Goal: Navigation & Orientation: Find specific page/section

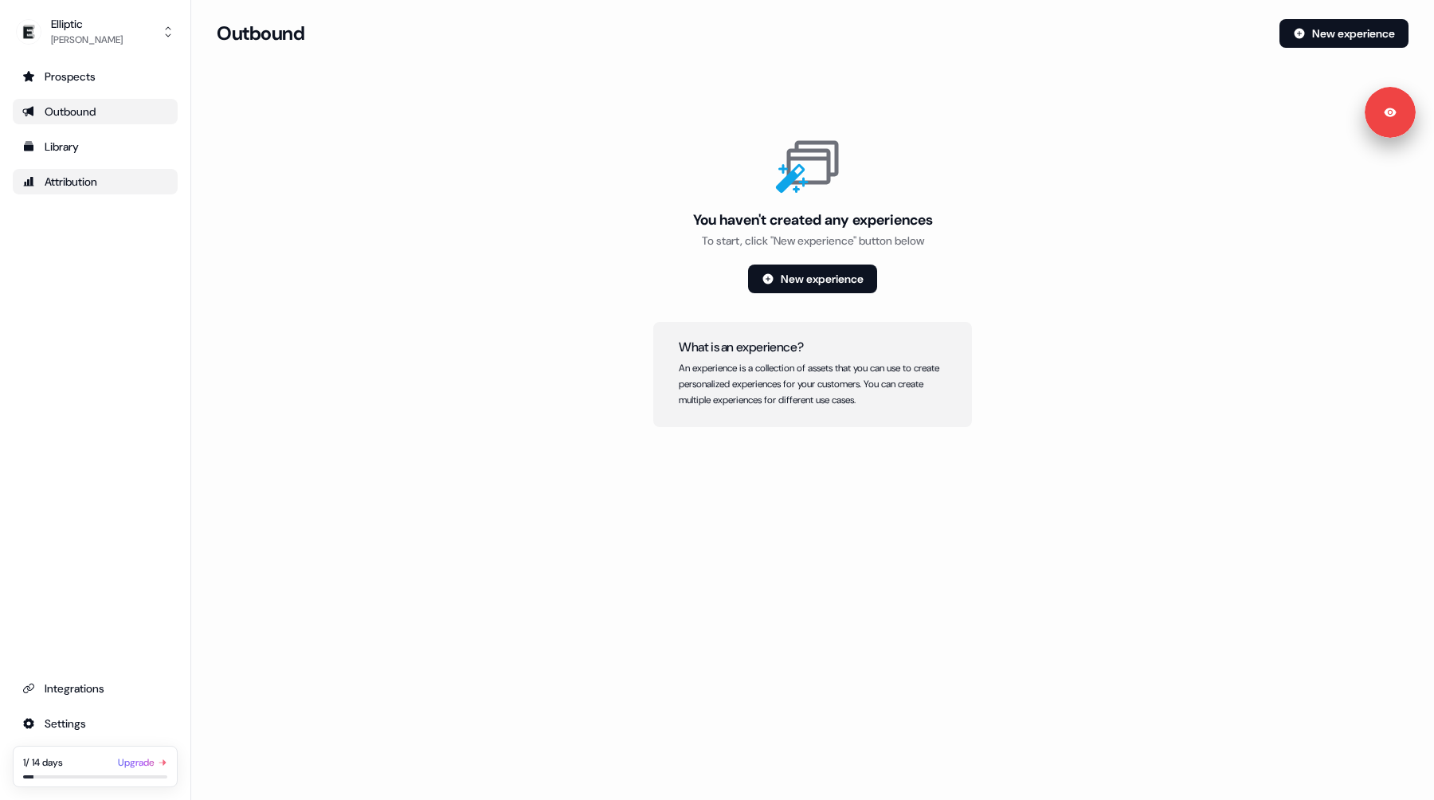
click at [63, 173] on link "Attribution" at bounding box center [95, 181] width 165 height 25
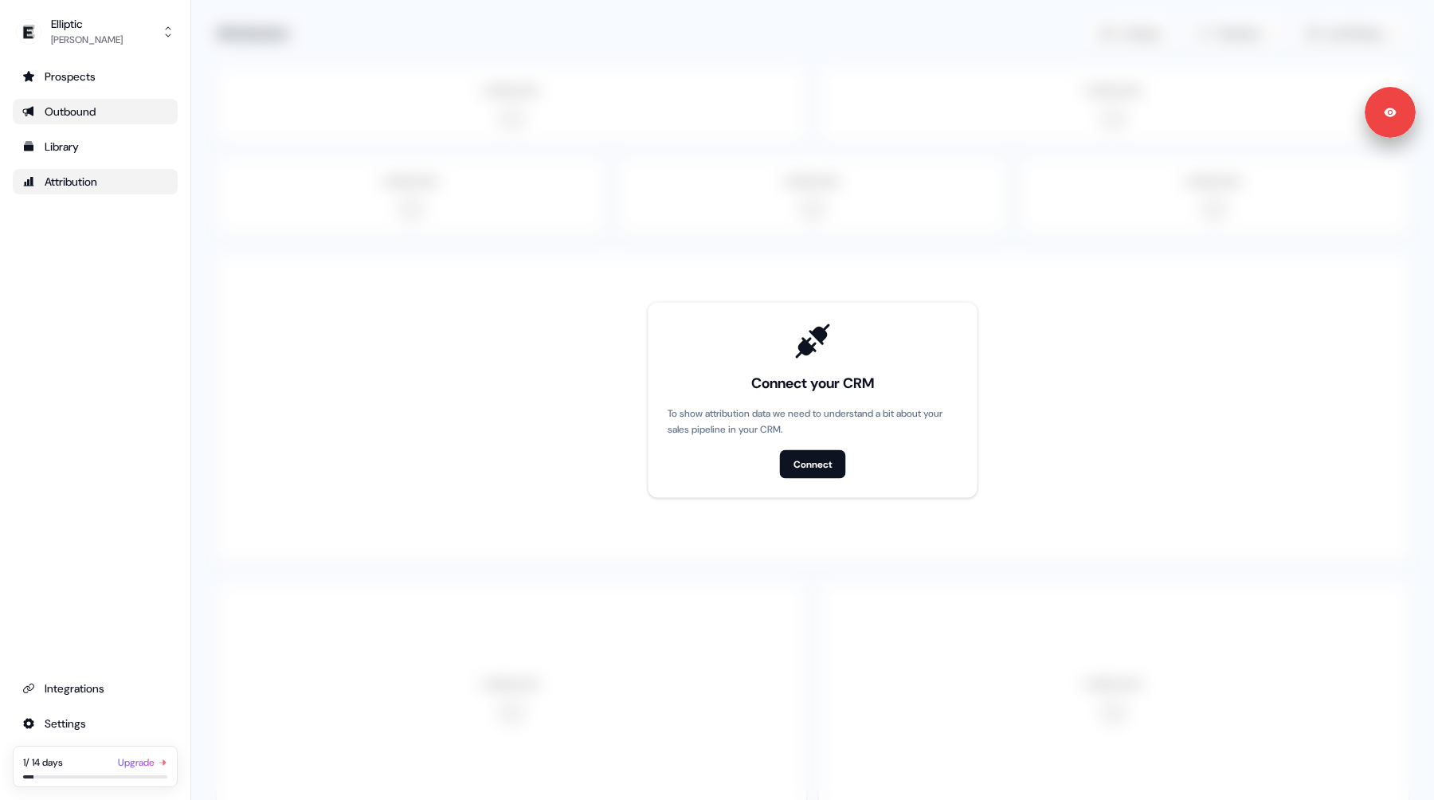
click at [70, 106] on div "Outbound" at bounding box center [95, 112] width 146 height 16
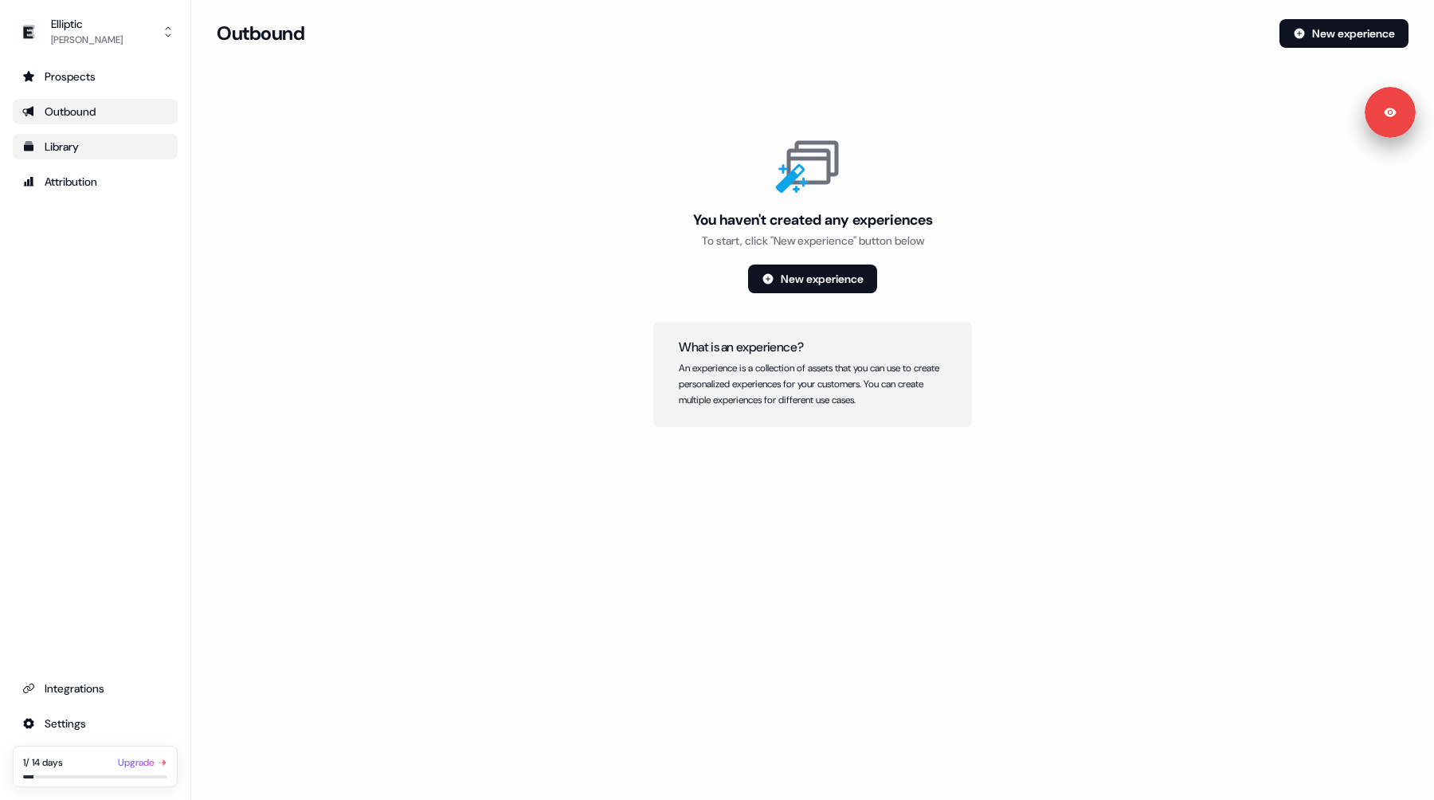
click at [72, 158] on link "Library" at bounding box center [95, 146] width 165 height 25
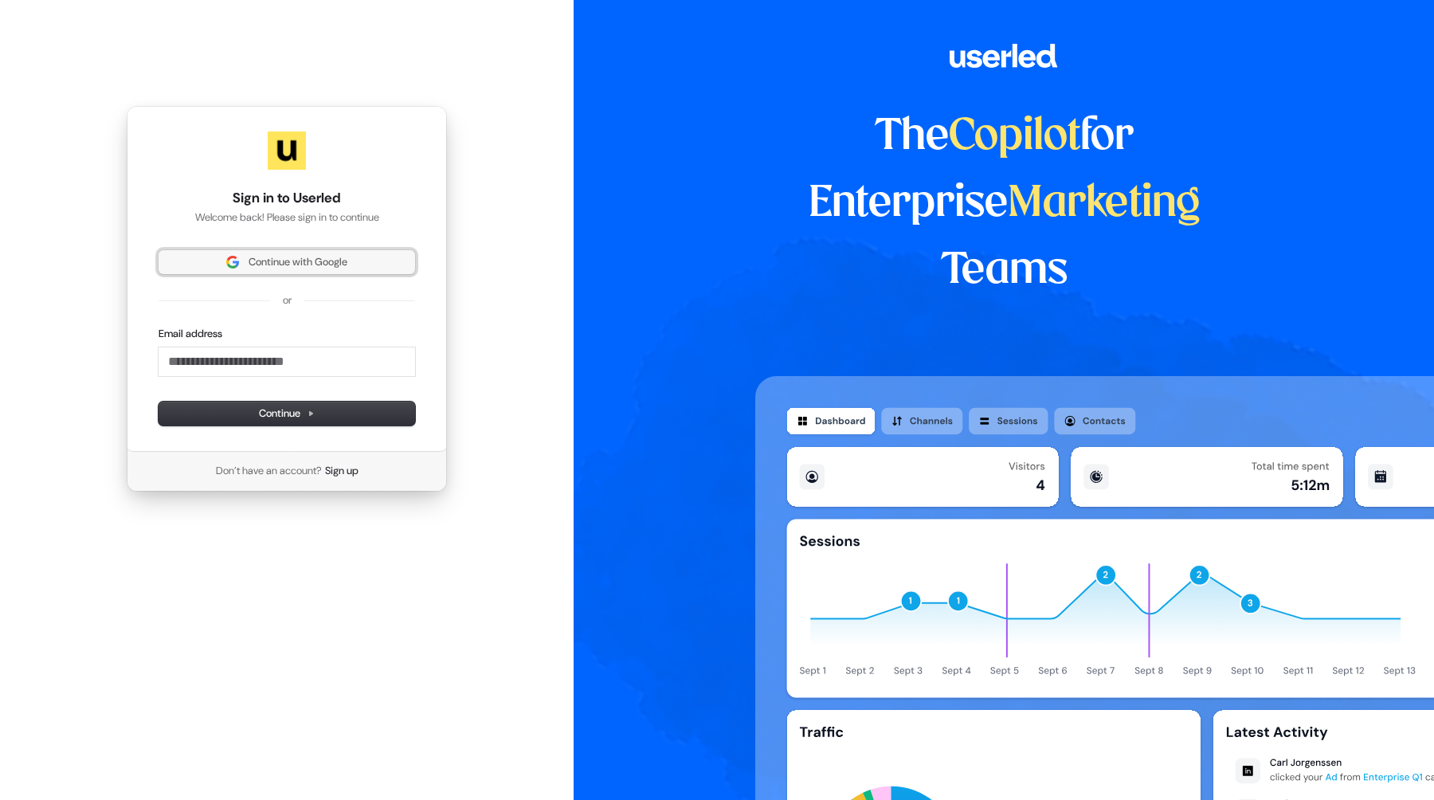
click at [231, 261] on img at bounding box center [232, 262] width 13 height 13
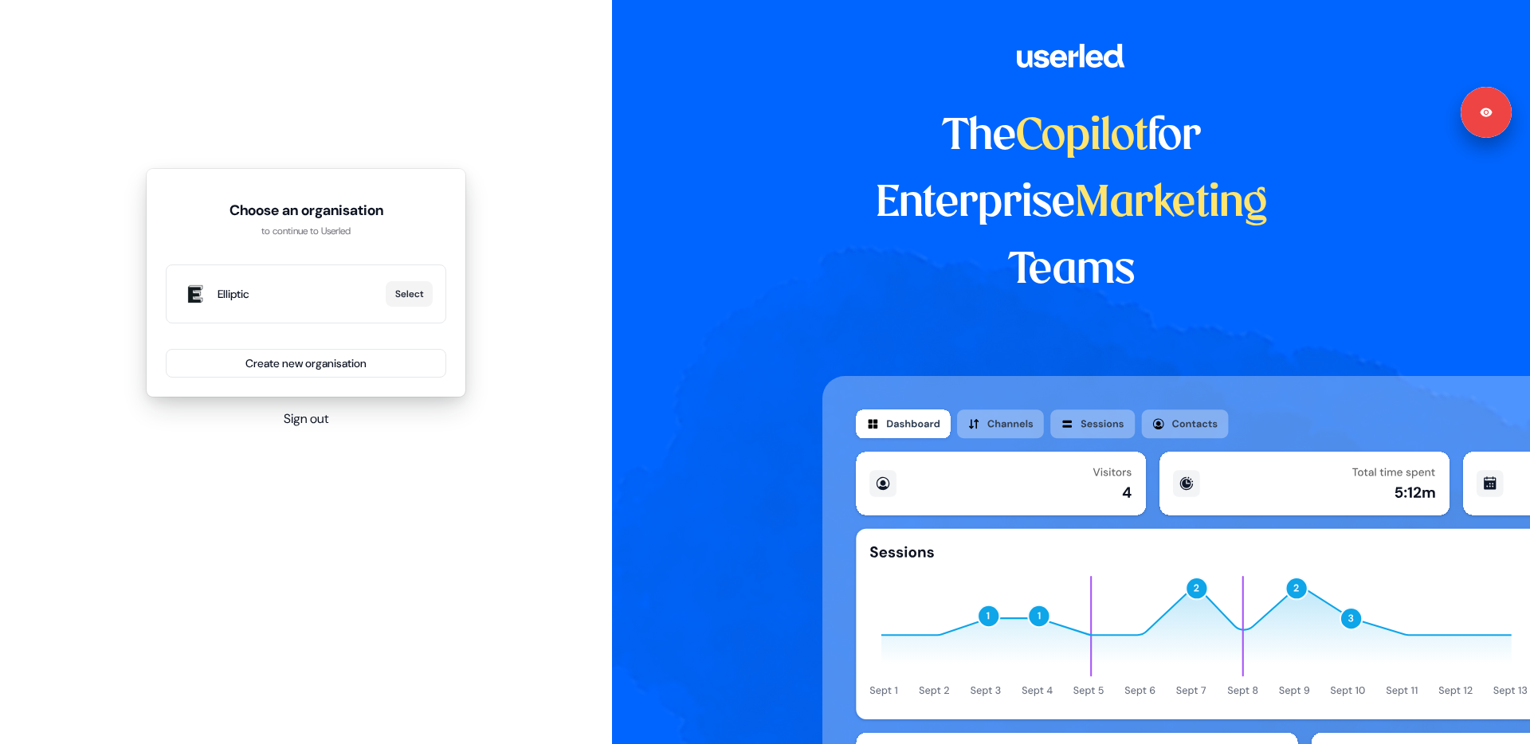
click at [290, 417] on button "Sign out" at bounding box center [306, 418] width 45 height 19
